Goal: Task Accomplishment & Management: Manage account settings

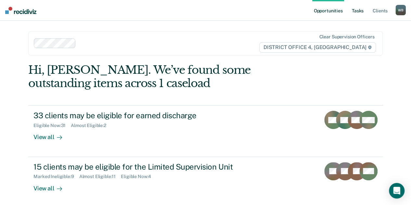
click at [361, 11] on link "Tasks" at bounding box center [358, 10] width 14 height 21
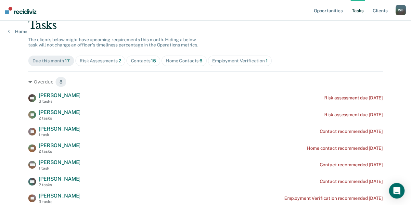
scroll to position [48, 0]
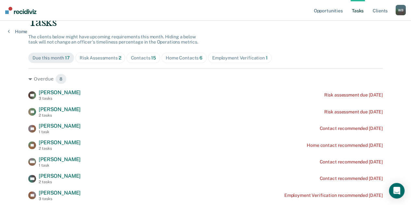
click at [135, 58] on div "Contacts 15" at bounding box center [143, 58] width 25 height 6
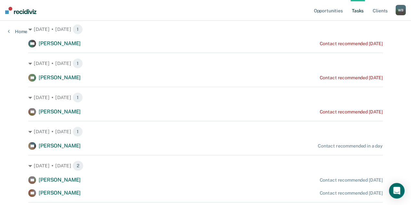
scroll to position [167, 0]
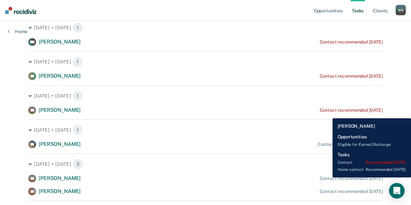
click at [327, 113] on div "KS [PERSON_NAME] Contact recommended [DATE]" at bounding box center [205, 110] width 354 height 8
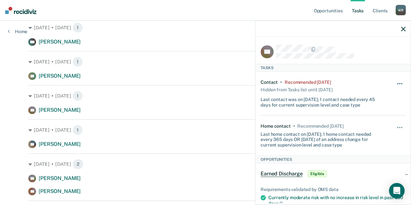
click at [394, 82] on button "button" at bounding box center [399, 87] width 11 height 10
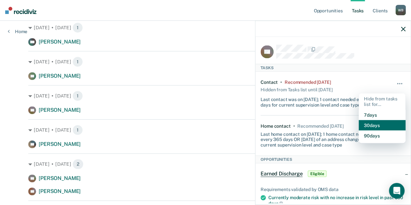
click at [370, 120] on button "30 days" at bounding box center [382, 125] width 47 height 10
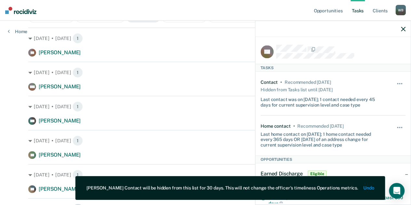
scroll to position [87, 0]
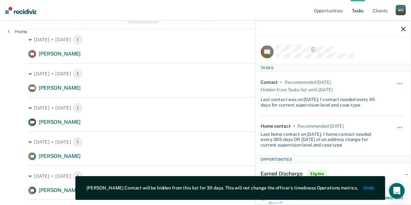
click at [402, 29] on icon "button" at bounding box center [403, 29] width 5 height 5
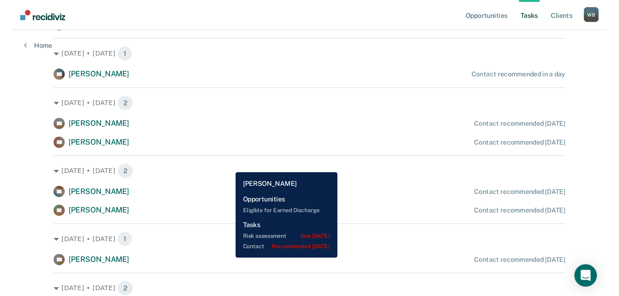
scroll to position [0, 0]
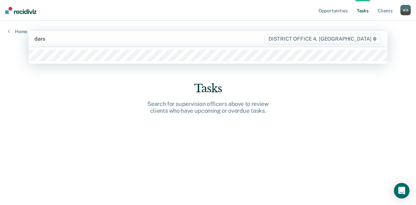
type input "[PERSON_NAME]"
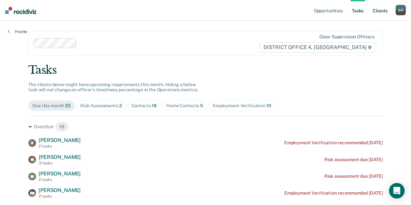
click at [376, 9] on link "Client s" at bounding box center [380, 10] width 18 height 21
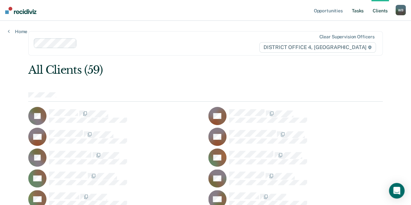
click at [361, 11] on link "Tasks" at bounding box center [358, 10] width 14 height 21
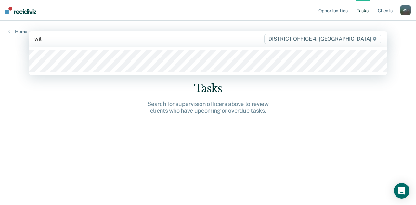
type input "[PERSON_NAME]"
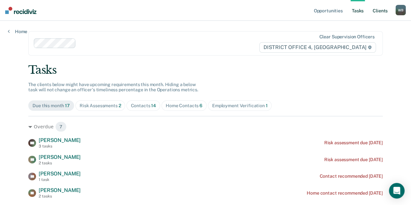
click at [379, 10] on link "Client s" at bounding box center [380, 10] width 18 height 21
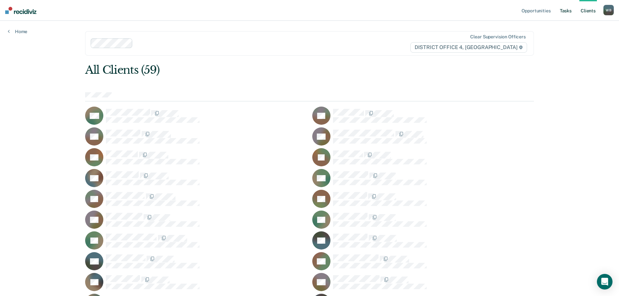
click at [415, 11] on link "Tasks" at bounding box center [565, 10] width 14 height 21
